Goal: Navigation & Orientation: Understand site structure

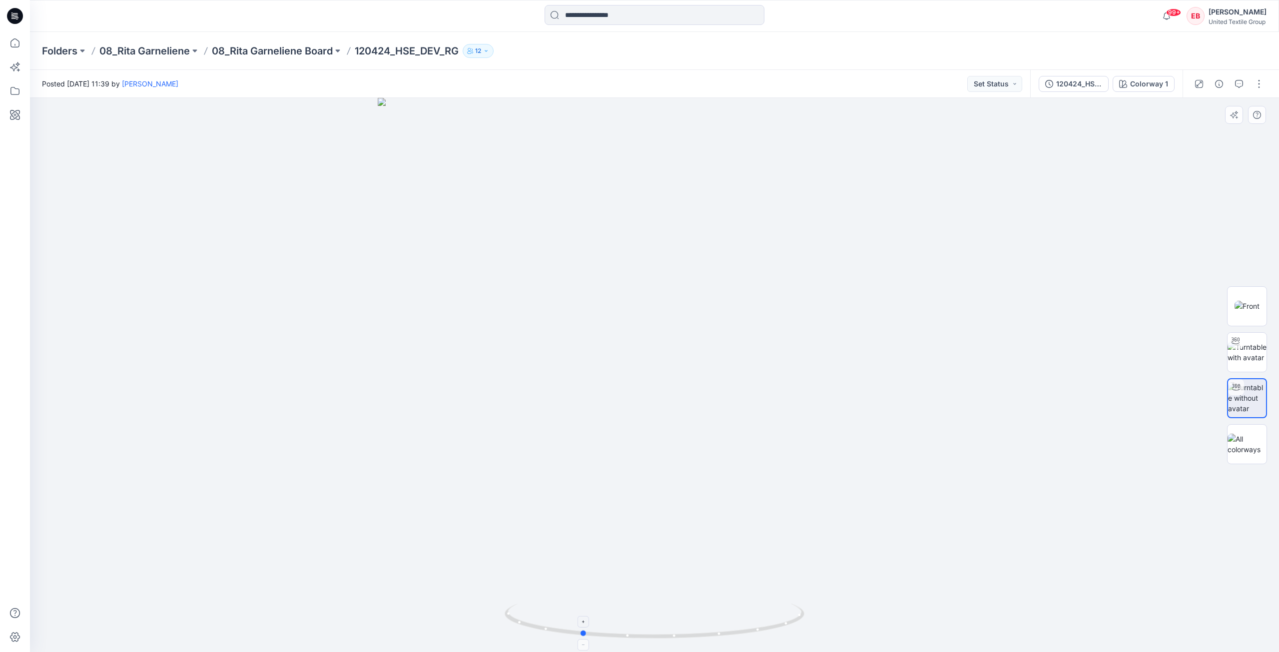
drag, startPoint x: 783, startPoint y: 623, endPoint x: 680, endPoint y: 633, distance: 104.0
click at [680, 633] on icon at bounding box center [656, 622] width 302 height 37
drag, startPoint x: 532, startPoint y: 628, endPoint x: 624, endPoint y: 617, distance: 92.5
click at [624, 617] on icon at bounding box center [656, 622] width 302 height 37
drag, startPoint x: 800, startPoint y: 614, endPoint x: 796, endPoint y: 598, distance: 16.4
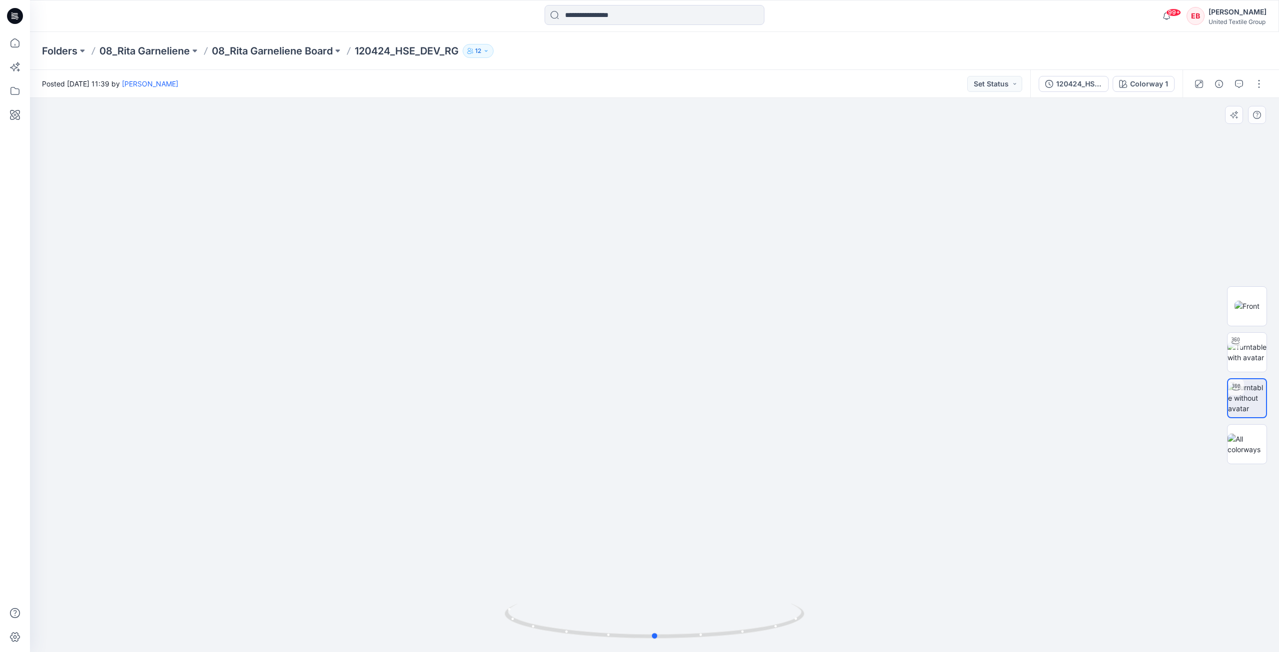
click at [796, 598] on div at bounding box center [654, 375] width 1249 height 554
drag, startPoint x: 773, startPoint y: 633, endPoint x: 701, endPoint y: 638, distance: 71.7
click at [701, 638] on icon at bounding box center [656, 622] width 302 height 37
drag, startPoint x: 795, startPoint y: 624, endPoint x: 750, endPoint y: 642, distance: 48.9
click at [750, 642] on div at bounding box center [655, 627] width 300 height 50
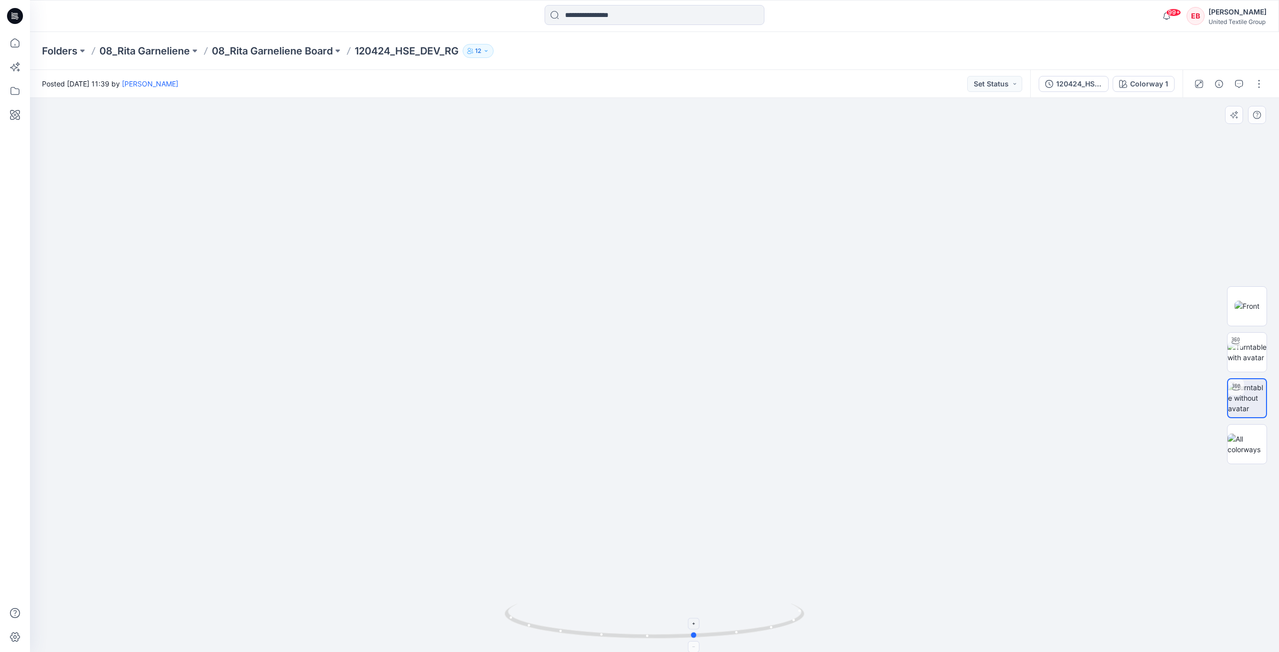
drag, startPoint x: 794, startPoint y: 619, endPoint x: 615, endPoint y: 614, distance: 179.5
click at [638, 616] on icon at bounding box center [656, 622] width 302 height 37
drag, startPoint x: 785, startPoint y: 628, endPoint x: 730, endPoint y: 621, distance: 55.8
click at [730, 621] on icon at bounding box center [656, 622] width 302 height 37
click at [9, 18] on icon at bounding box center [15, 16] width 16 height 16
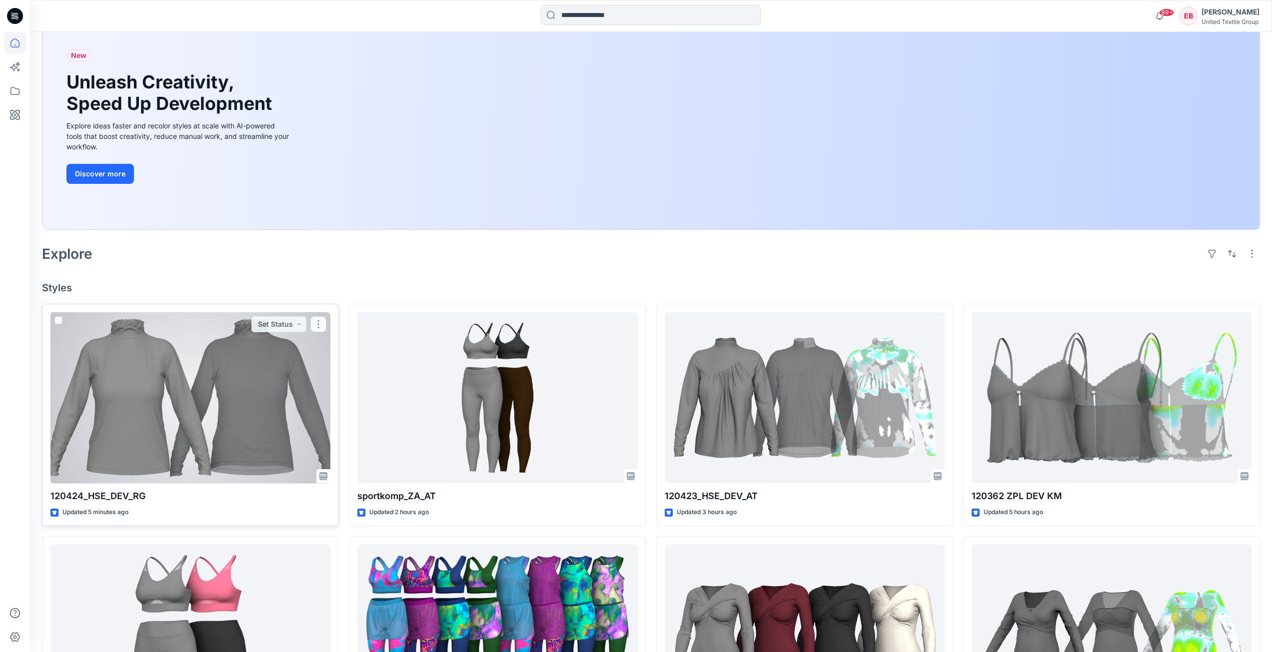
scroll to position [150, 0]
